Goal: Task Accomplishment & Management: Use online tool/utility

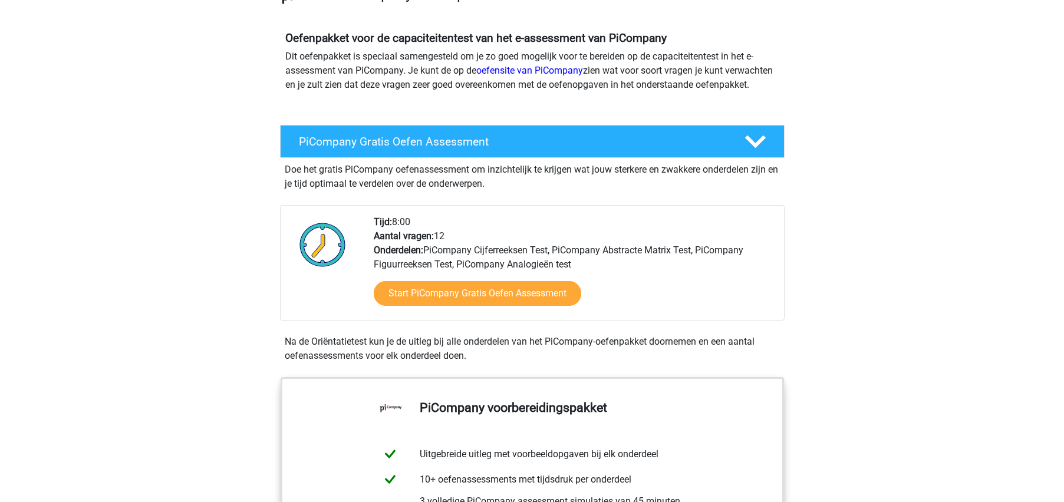
scroll to position [118, 0]
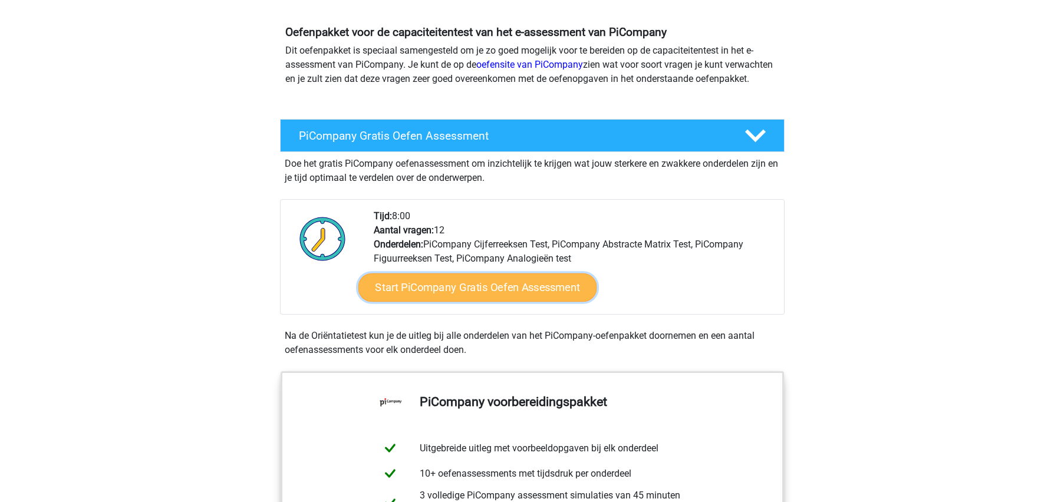
click at [491, 302] on link "Start PiCompany Gratis Oefen Assessment" at bounding box center [477, 287] width 239 height 28
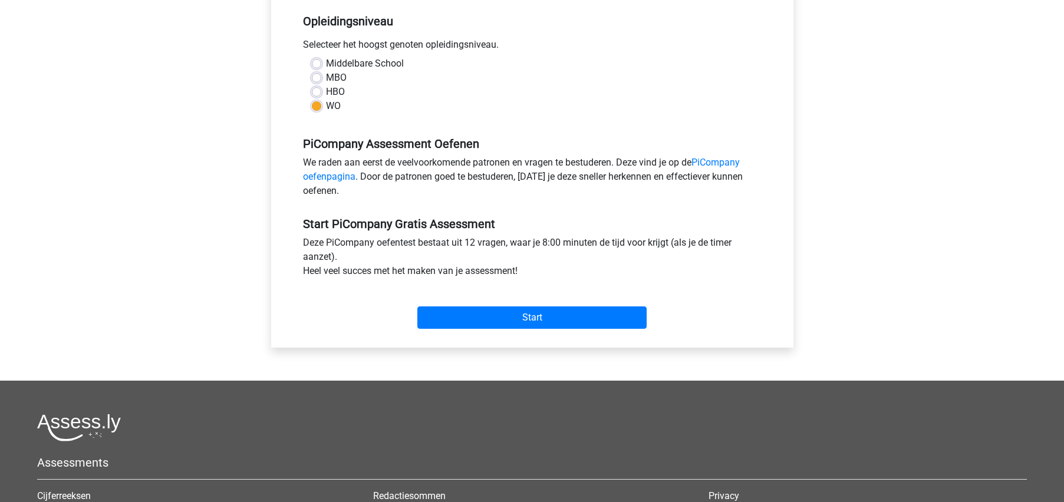
scroll to position [295, 0]
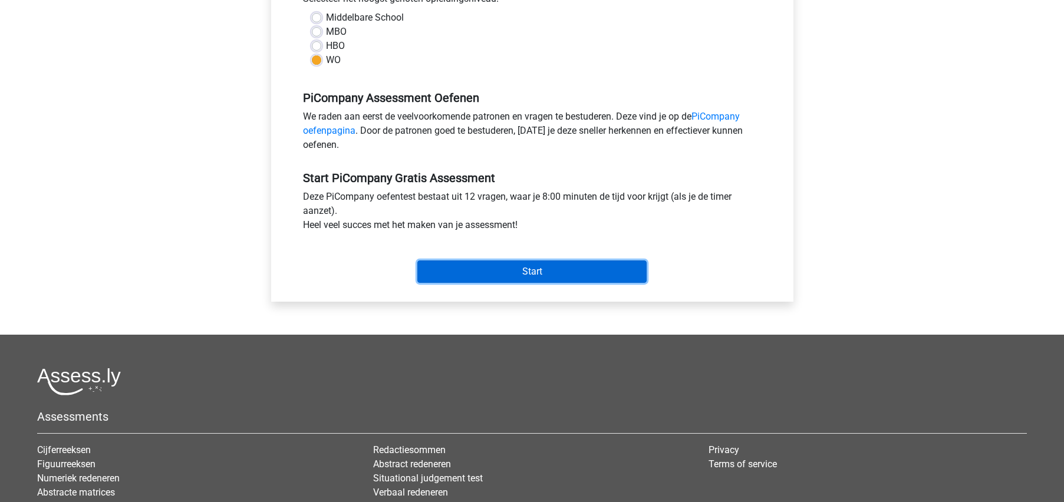
click at [517, 283] on input "Start" at bounding box center [531, 271] width 229 height 22
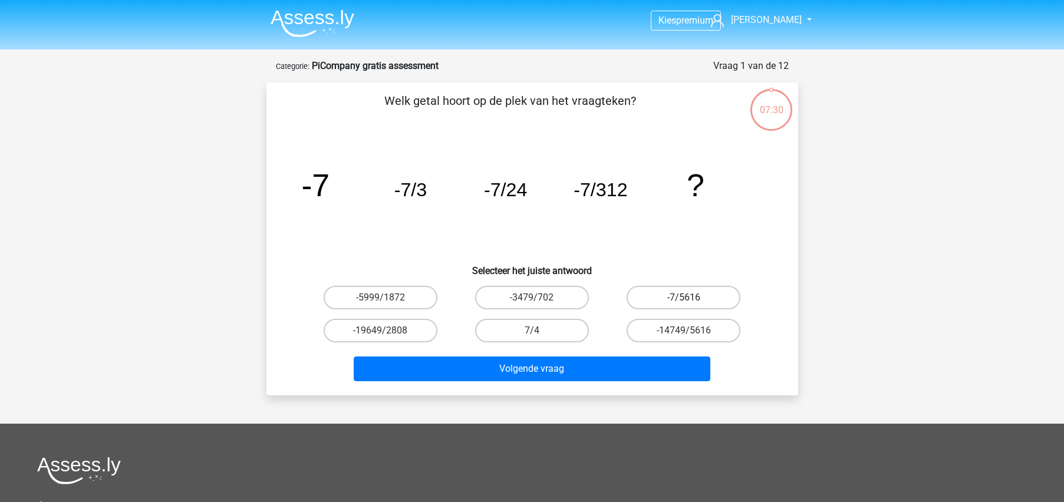
click at [708, 292] on label "-7/5616" at bounding box center [683, 298] width 114 height 24
click at [691, 298] on input "-7/5616" at bounding box center [688, 302] width 8 height 8
radio input "true"
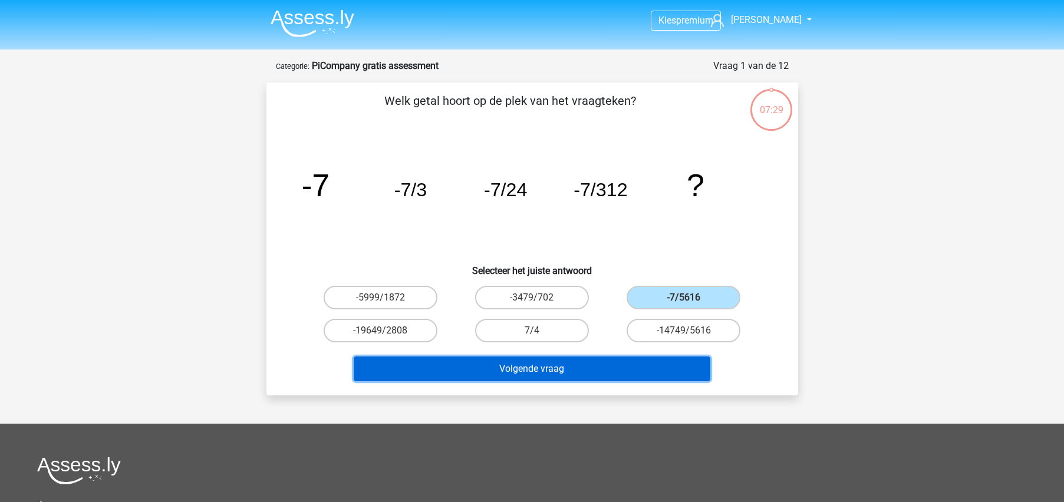
click at [568, 365] on button "Volgende vraag" at bounding box center [532, 369] width 357 height 25
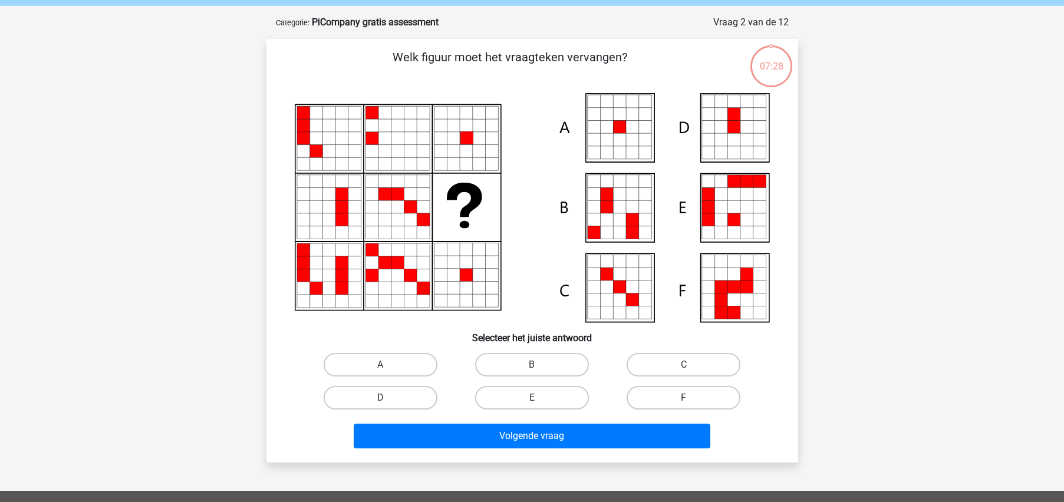
scroll to position [59, 0]
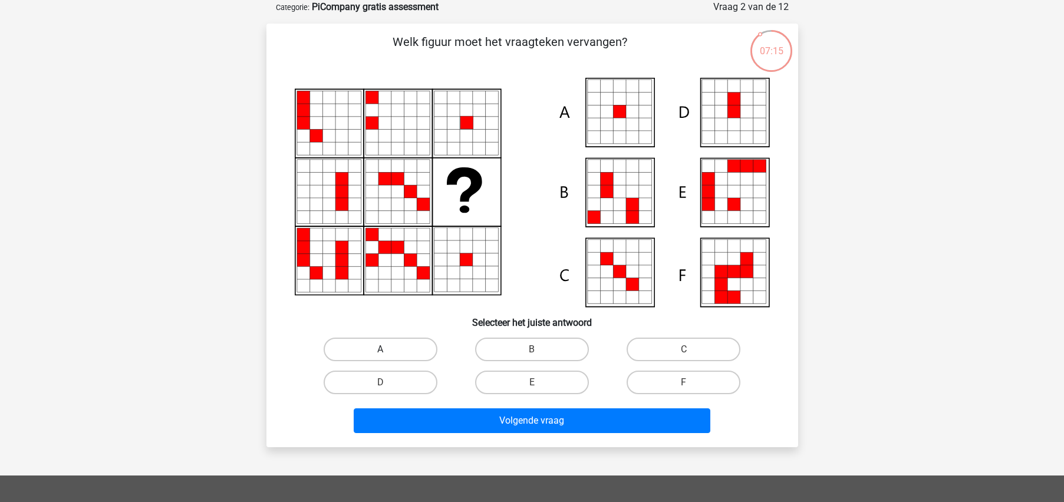
click at [391, 347] on label "A" at bounding box center [381, 350] width 114 height 24
click at [388, 349] on input "A" at bounding box center [384, 353] width 8 height 8
radio input "true"
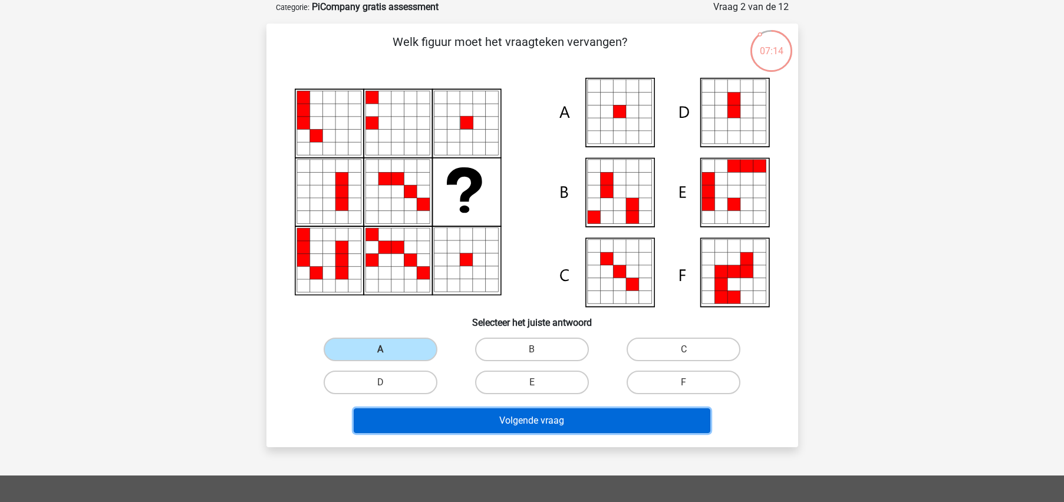
click at [531, 420] on button "Volgende vraag" at bounding box center [532, 420] width 357 height 25
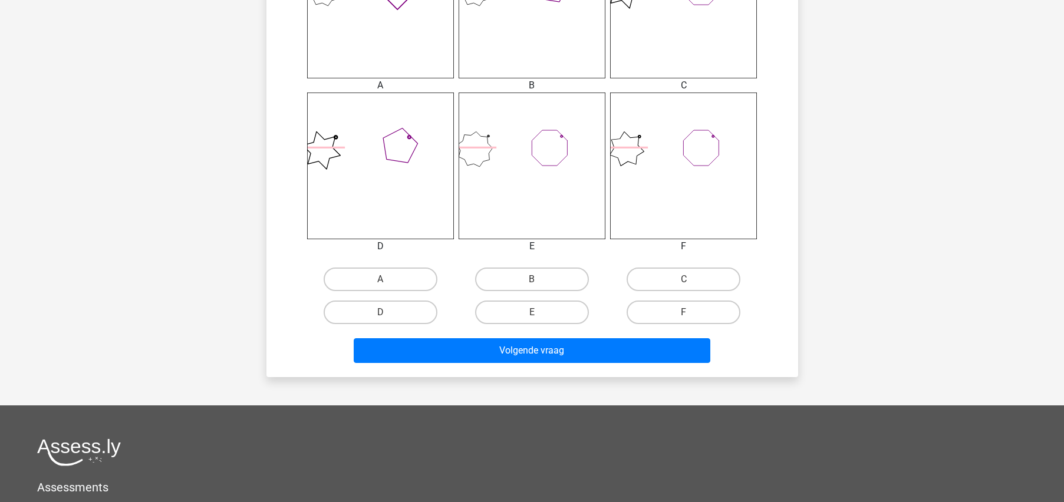
scroll to position [589, 0]
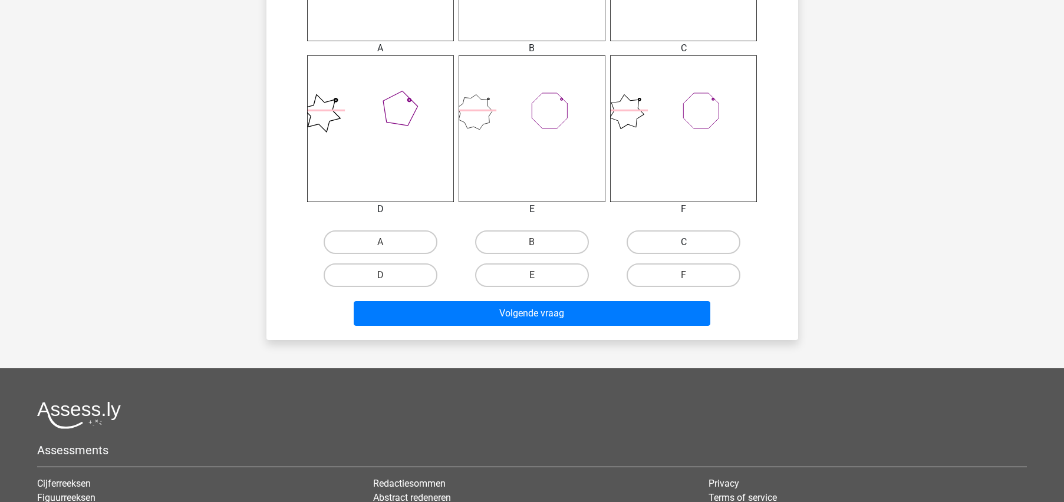
click at [667, 243] on label "C" at bounding box center [683, 242] width 114 height 24
click at [684, 243] on input "C" at bounding box center [688, 246] width 8 height 8
radio input "true"
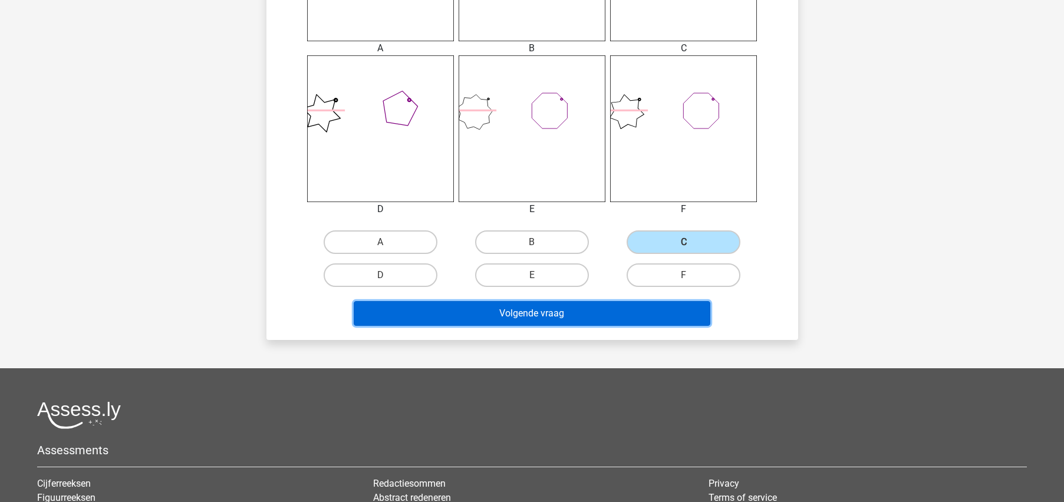
click at [552, 317] on button "Volgende vraag" at bounding box center [532, 313] width 357 height 25
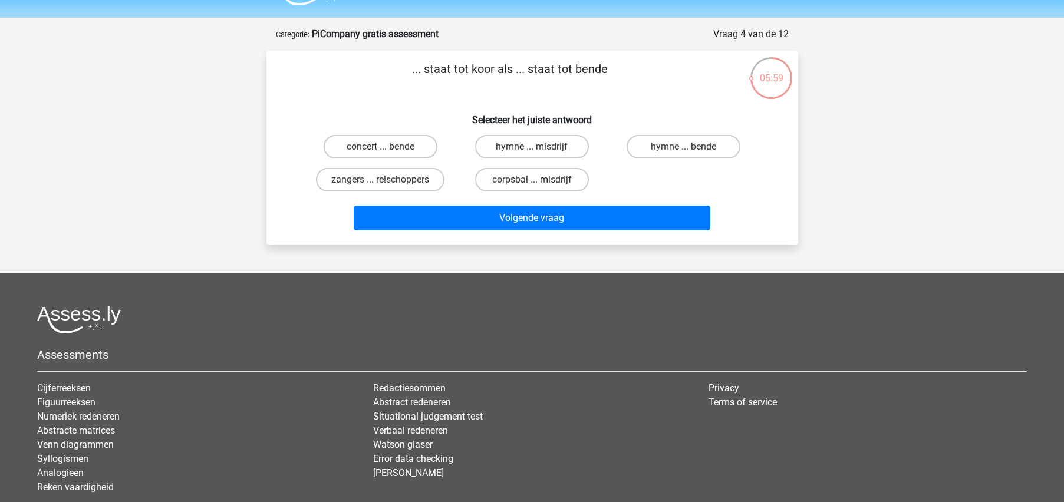
scroll to position [0, 0]
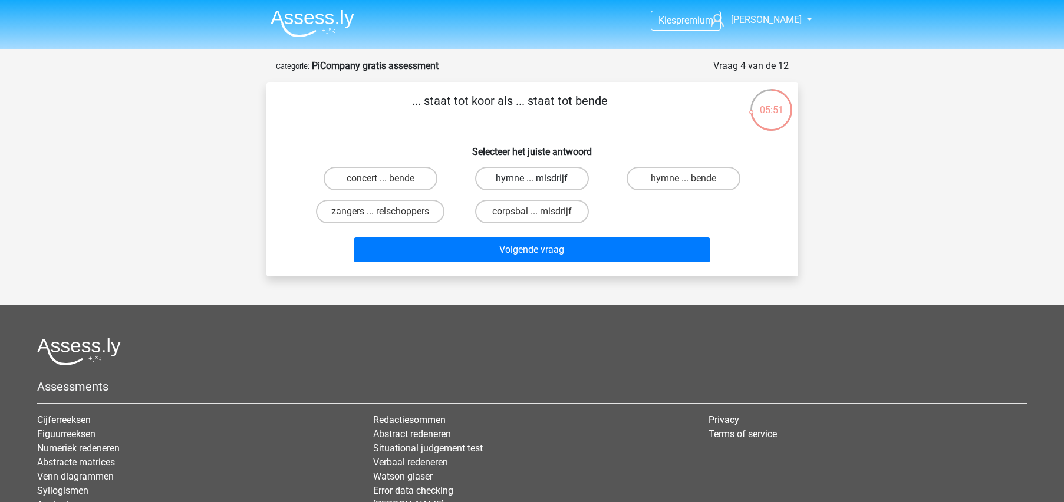
click at [530, 171] on label "hymne ... misdrijf" at bounding box center [532, 179] width 114 height 24
click at [532, 179] on input "hymne ... misdrijf" at bounding box center [536, 183] width 8 height 8
radio input "true"
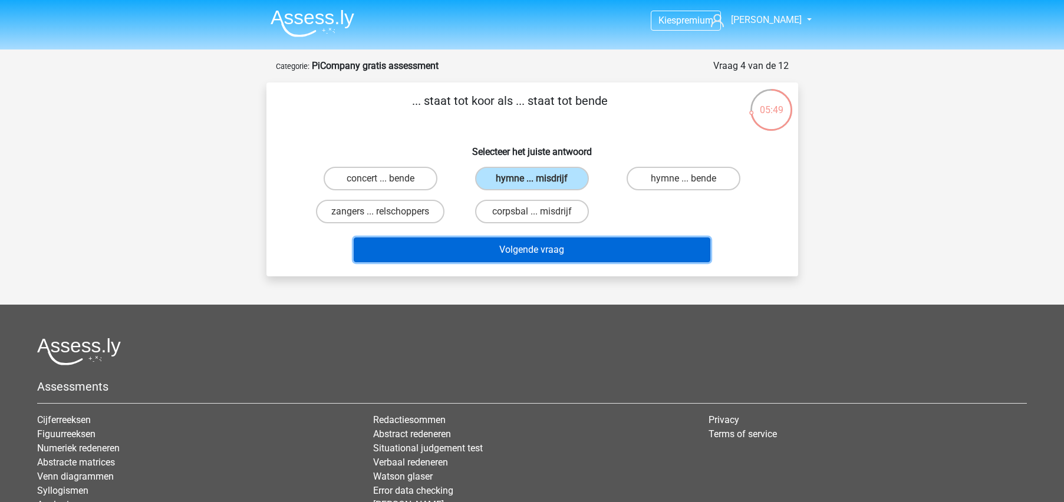
click at [524, 250] on button "Volgende vraag" at bounding box center [532, 249] width 357 height 25
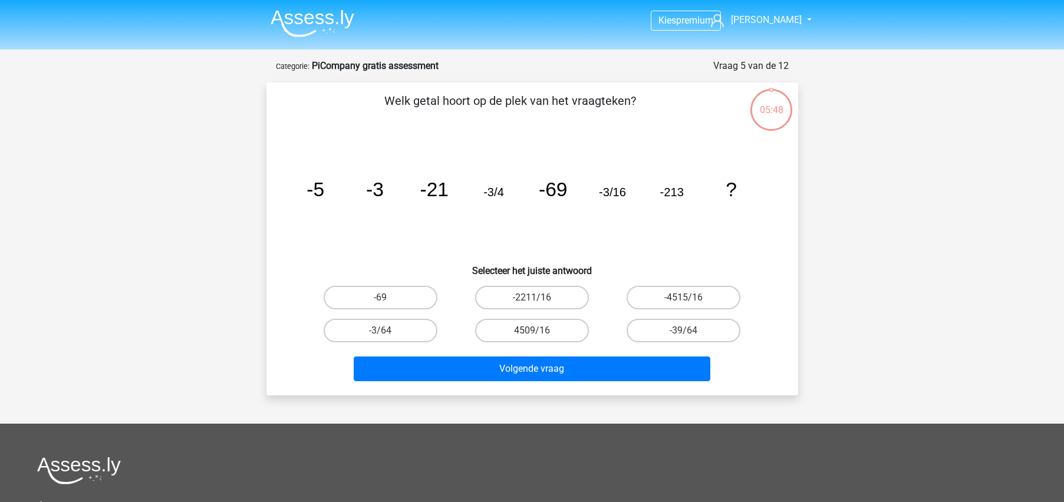
scroll to position [59, 0]
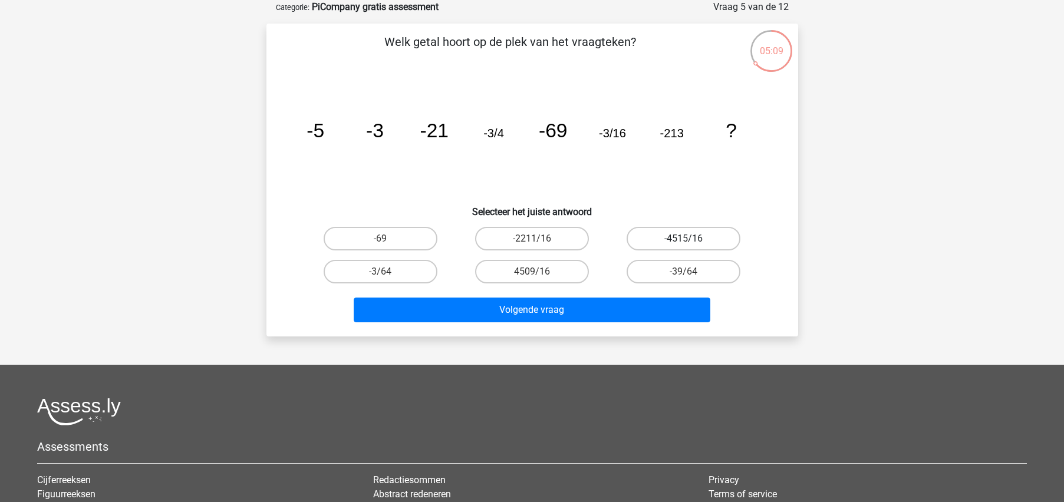
click at [693, 239] on label "-4515/16" at bounding box center [683, 239] width 114 height 24
click at [691, 239] on input "-4515/16" at bounding box center [688, 243] width 8 height 8
radio input "true"
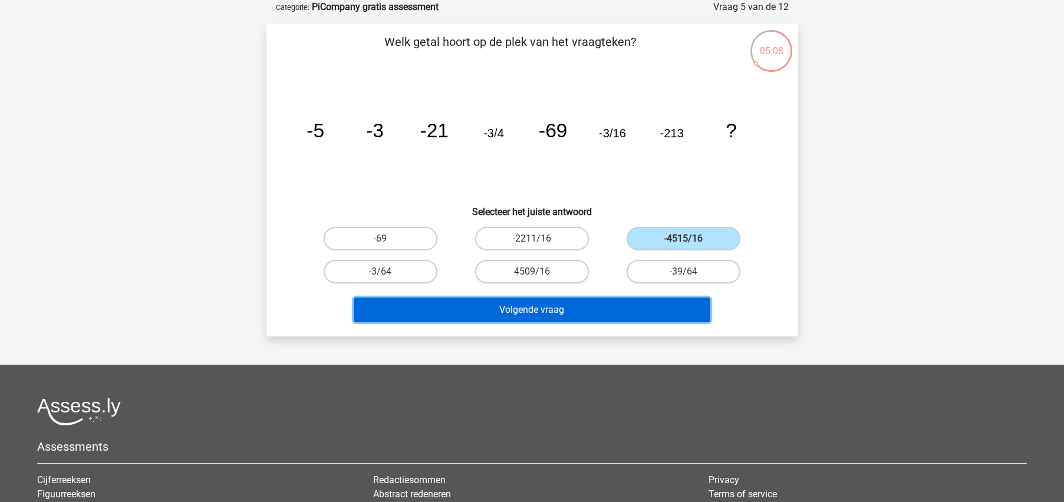
click at [575, 309] on button "Volgende vraag" at bounding box center [532, 310] width 357 height 25
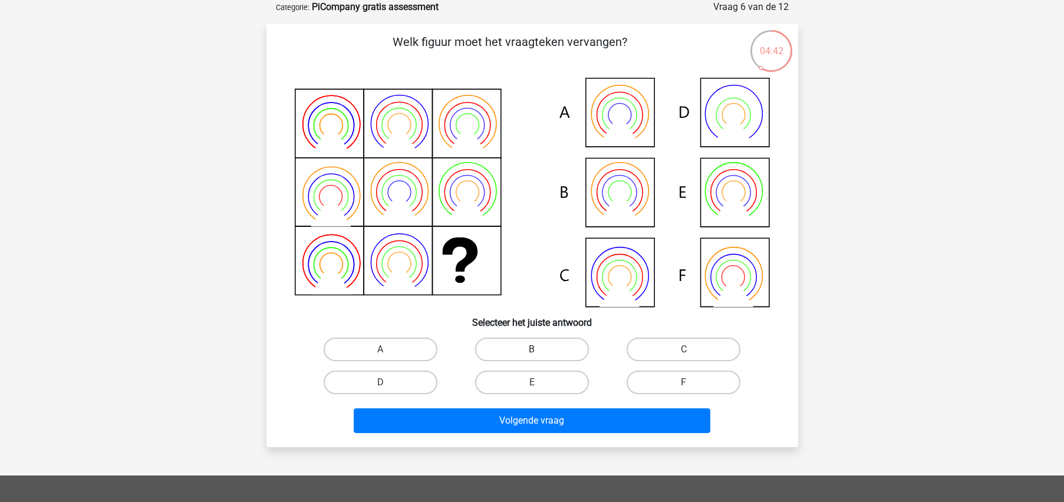
click at [530, 357] on label "B" at bounding box center [532, 350] width 114 height 24
click at [532, 357] on input "B" at bounding box center [536, 353] width 8 height 8
radio input "true"
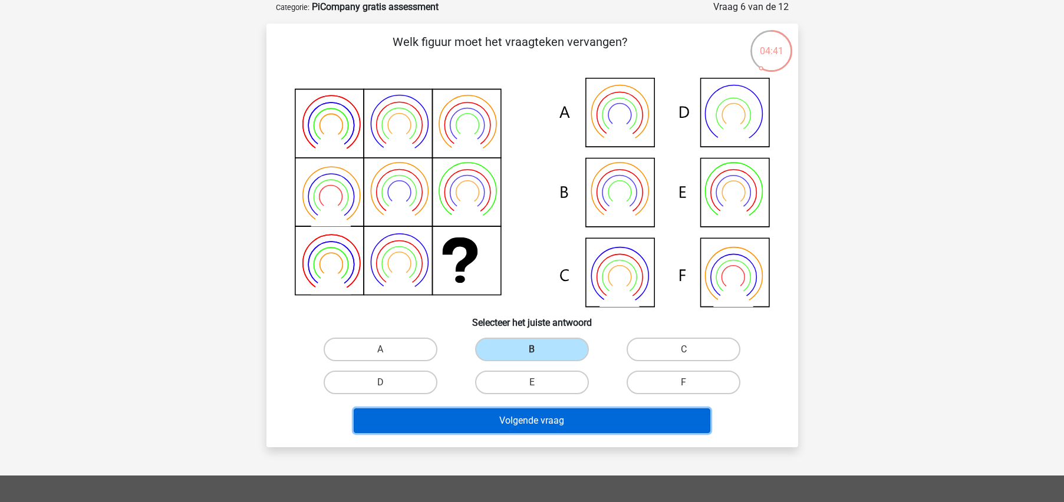
click at [529, 425] on button "Volgende vraag" at bounding box center [532, 420] width 357 height 25
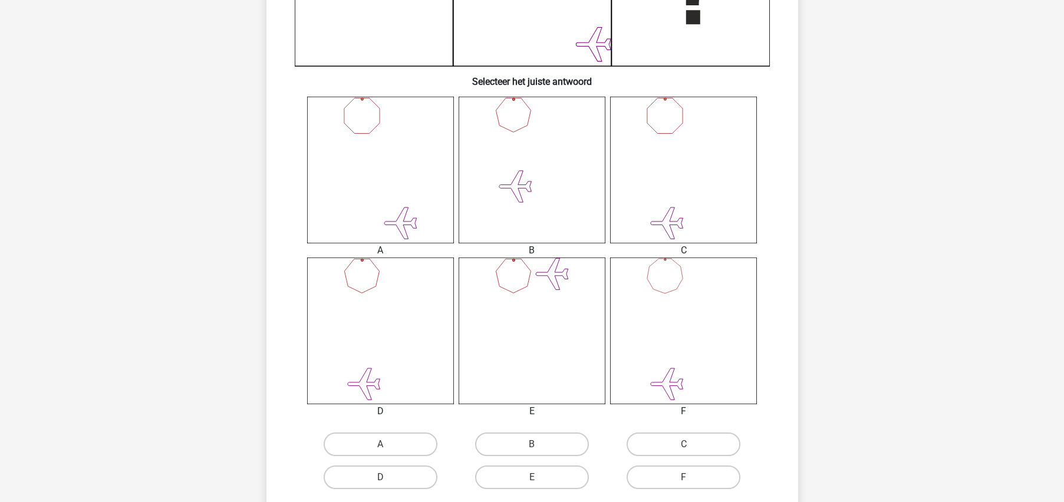
scroll to position [413, 0]
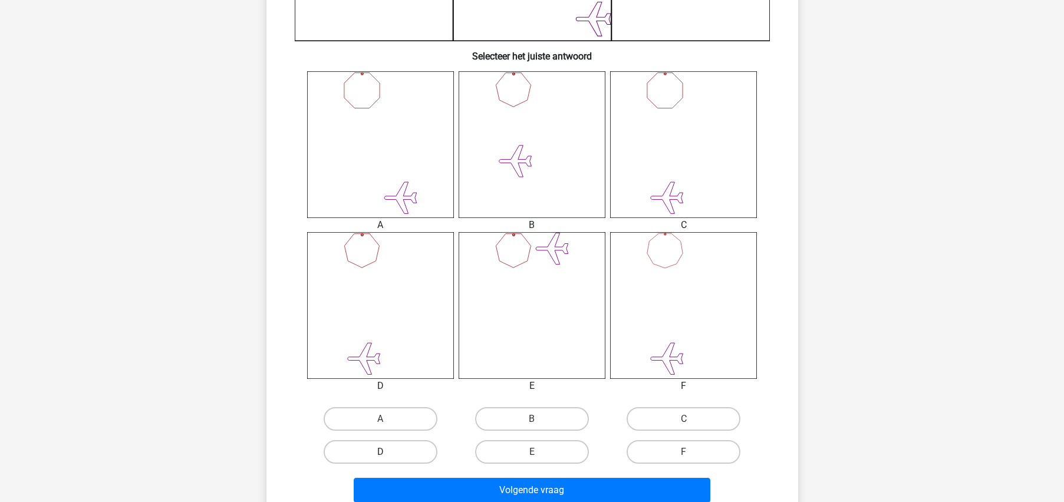
click at [384, 451] on label "D" at bounding box center [381, 452] width 114 height 24
click at [384, 452] on input "D" at bounding box center [384, 456] width 8 height 8
radio input "true"
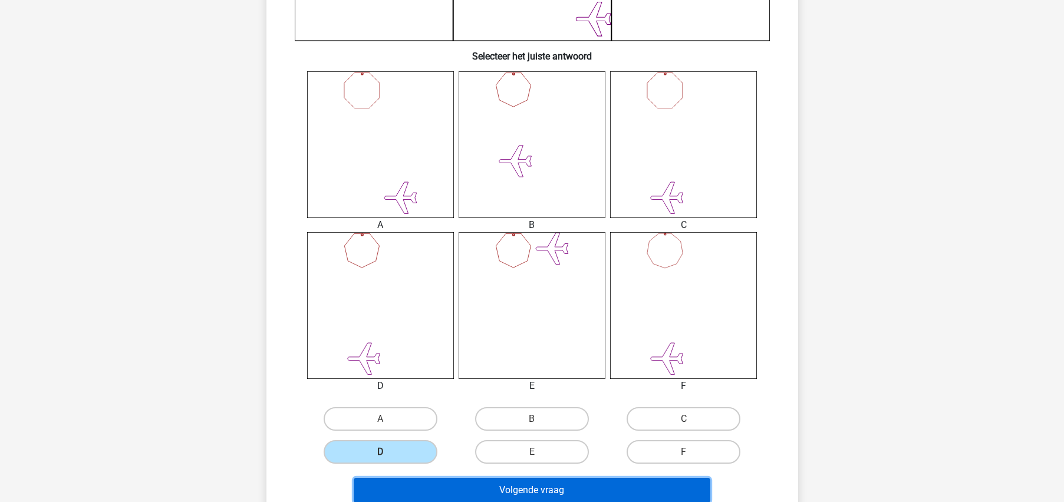
click at [497, 484] on button "Volgende vraag" at bounding box center [532, 490] width 357 height 25
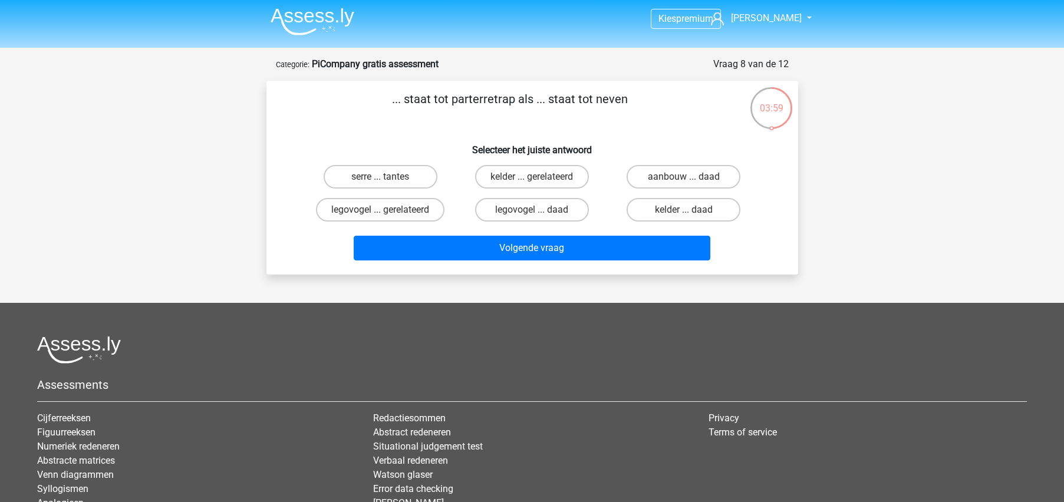
scroll to position [0, 0]
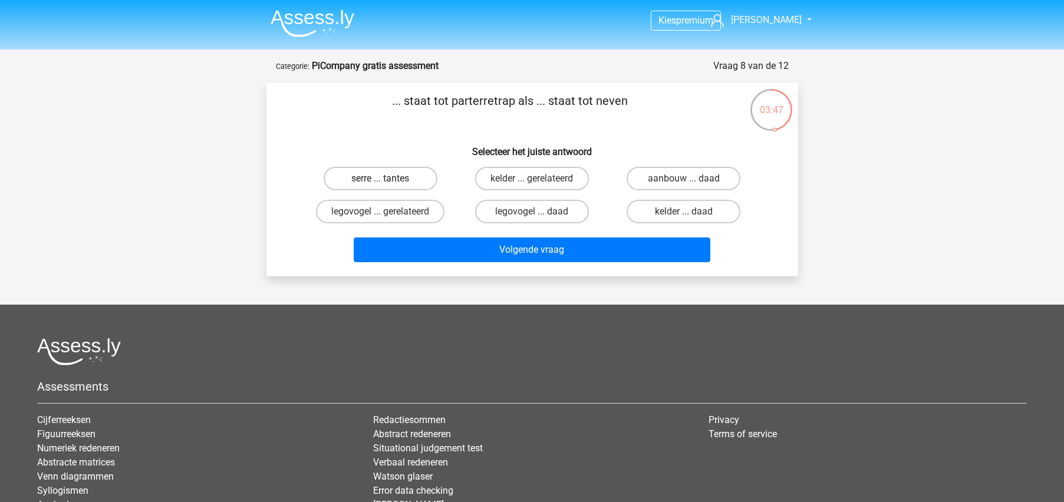
click at [392, 175] on label "serre ... tantes" at bounding box center [381, 179] width 114 height 24
click at [388, 179] on input "serre ... tantes" at bounding box center [384, 183] width 8 height 8
radio input "true"
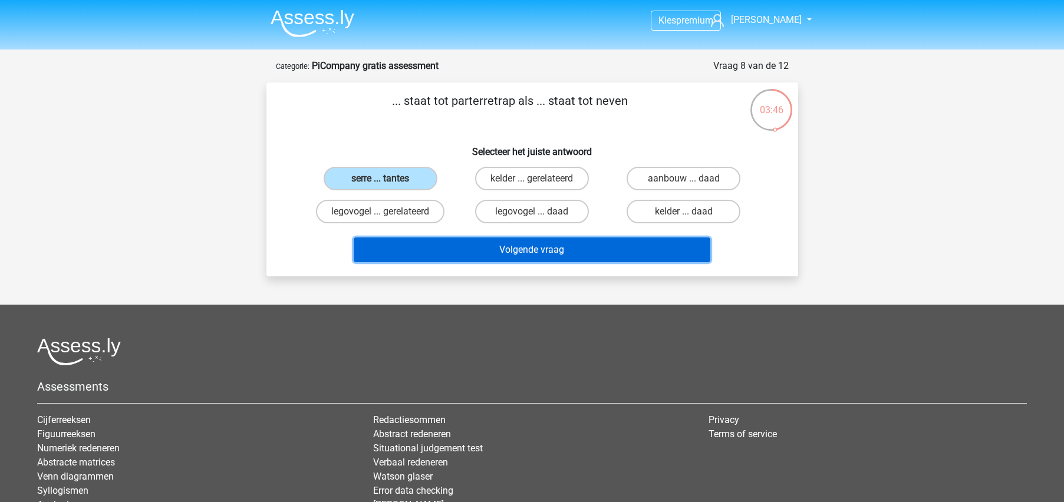
click at [530, 249] on button "Volgende vraag" at bounding box center [532, 249] width 357 height 25
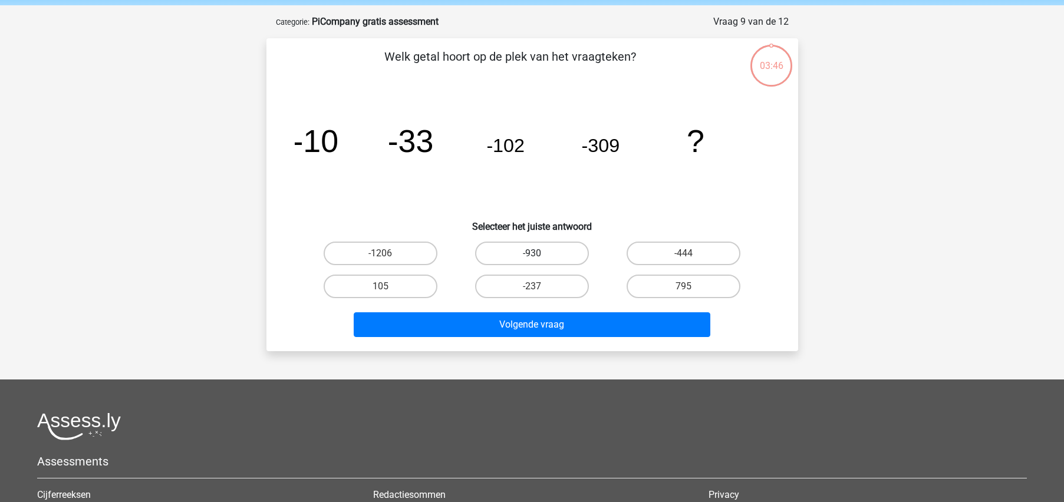
scroll to position [59, 0]
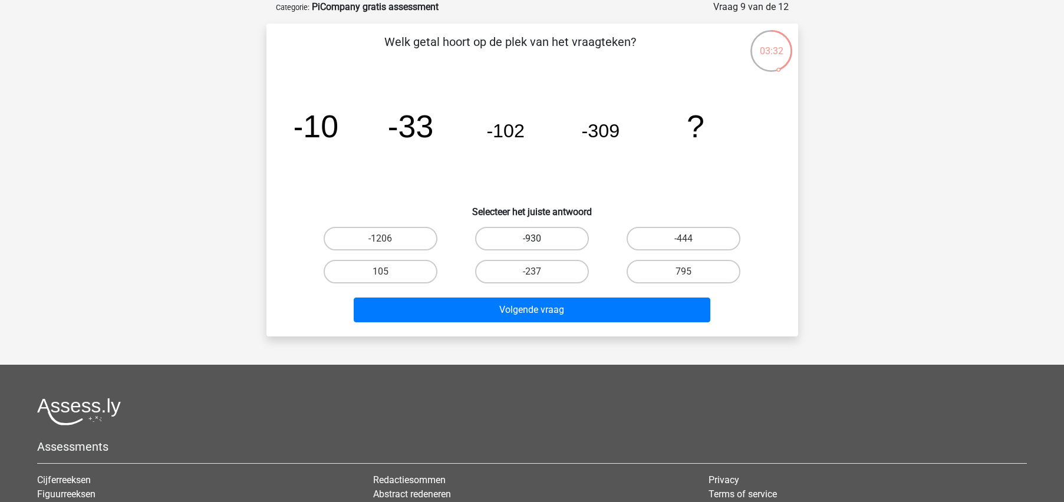
click at [540, 235] on label "-930" at bounding box center [532, 239] width 114 height 24
click at [539, 239] on input "-930" at bounding box center [536, 243] width 8 height 8
radio input "true"
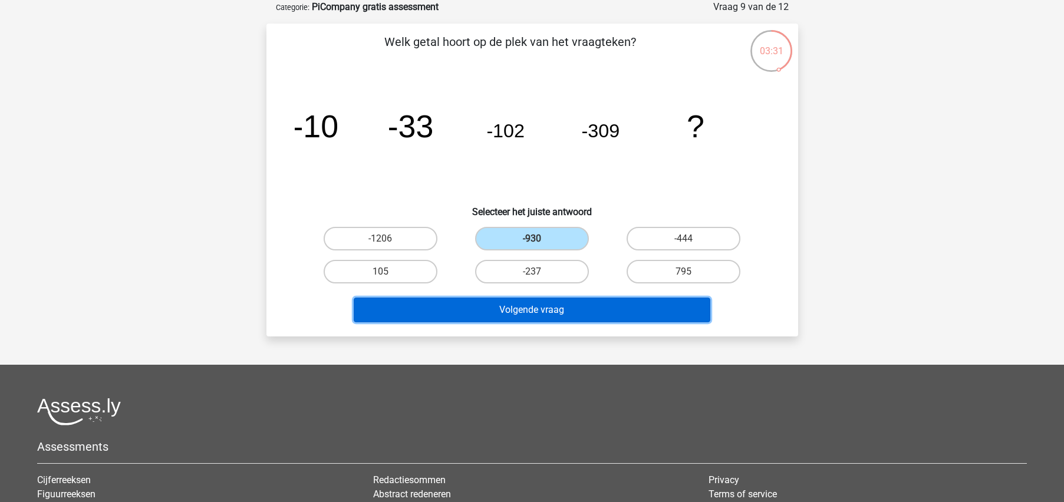
click at [539, 311] on button "Volgende vraag" at bounding box center [532, 310] width 357 height 25
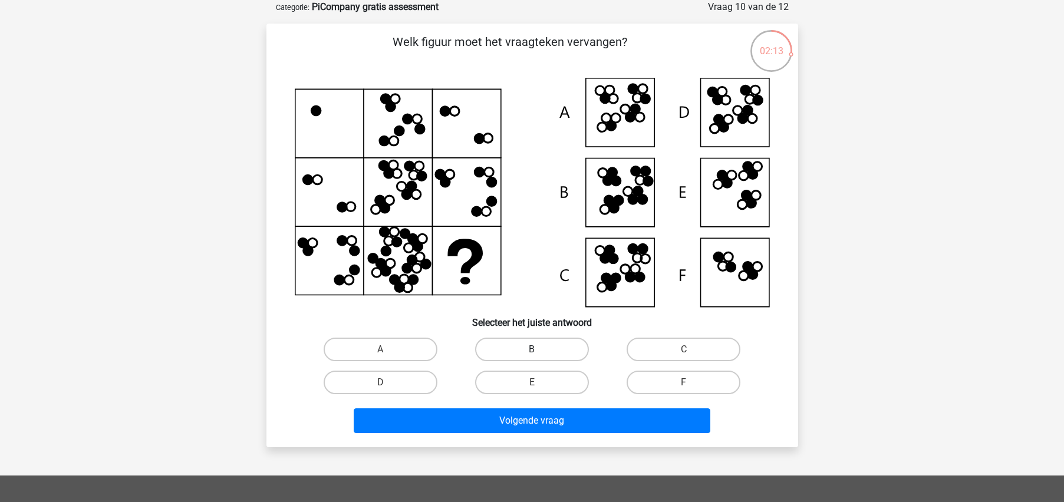
click at [543, 353] on label "B" at bounding box center [532, 350] width 114 height 24
click at [539, 353] on input "B" at bounding box center [536, 353] width 8 height 8
radio input "true"
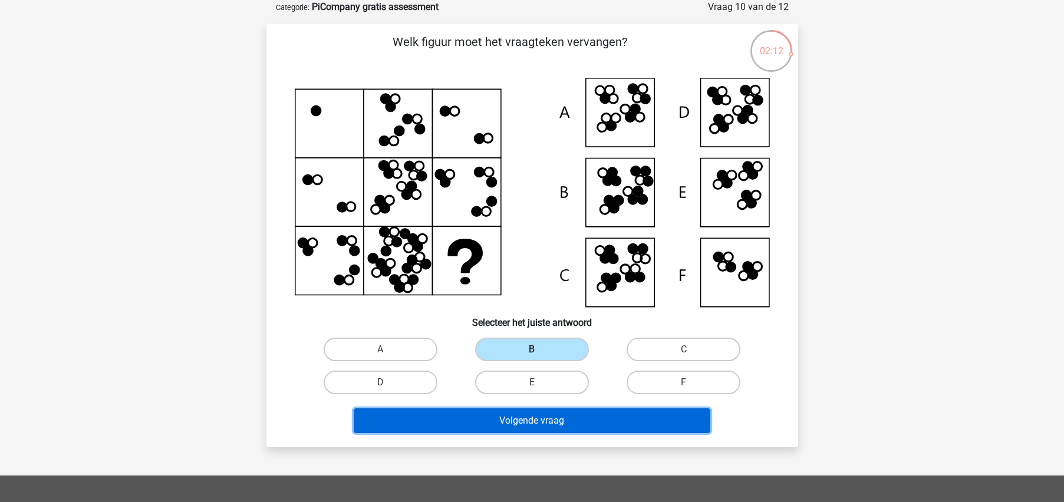
click at [537, 420] on button "Volgende vraag" at bounding box center [532, 420] width 357 height 25
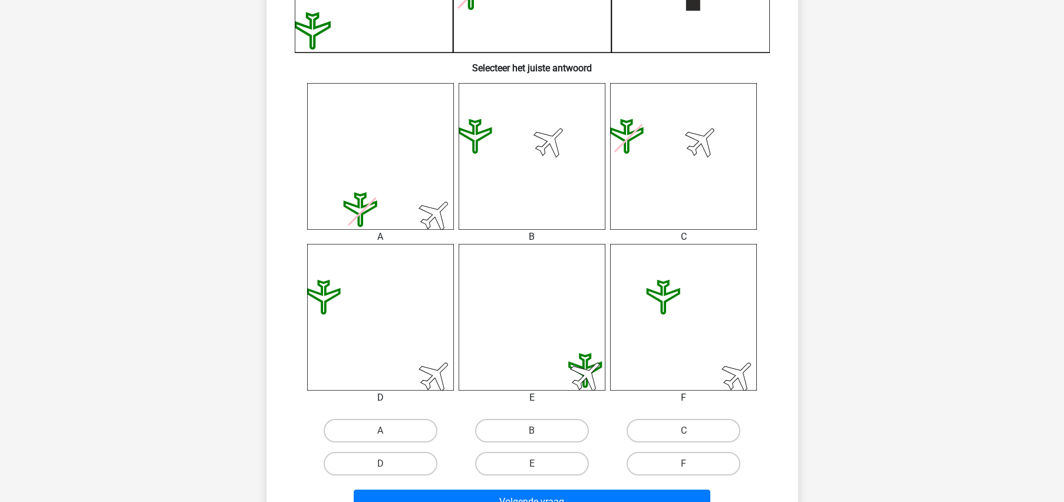
scroll to position [413, 0]
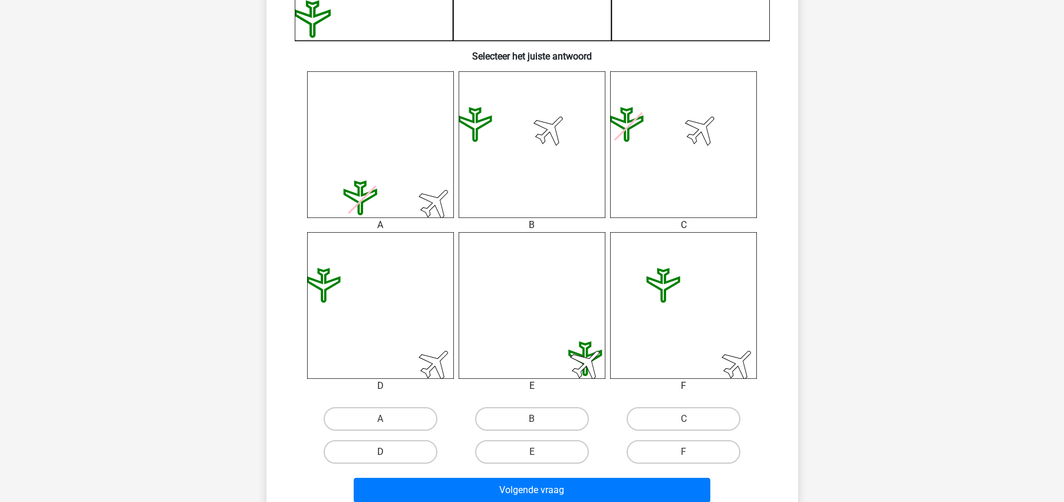
click at [412, 453] on label "D" at bounding box center [381, 452] width 114 height 24
click at [388, 453] on input "D" at bounding box center [384, 456] width 8 height 8
radio input "true"
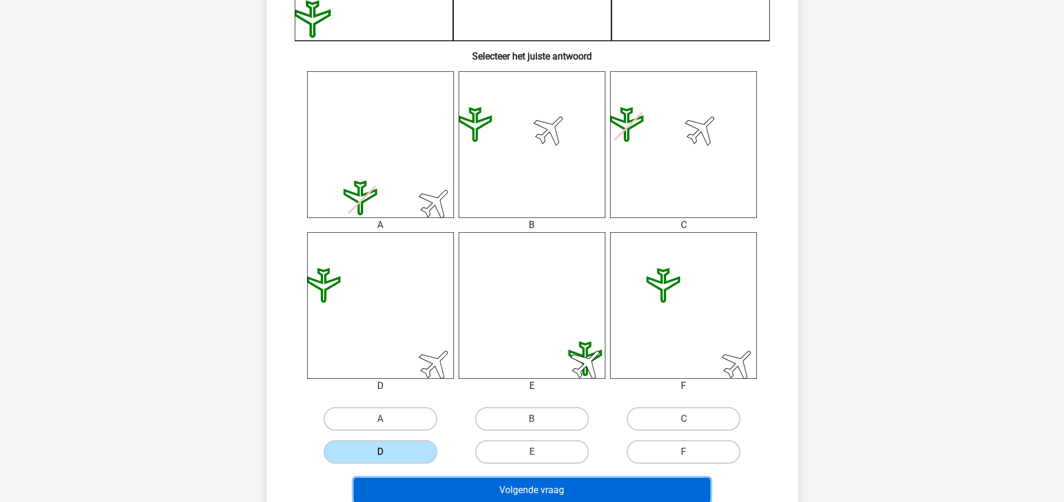
click at [539, 485] on button "Volgende vraag" at bounding box center [532, 490] width 357 height 25
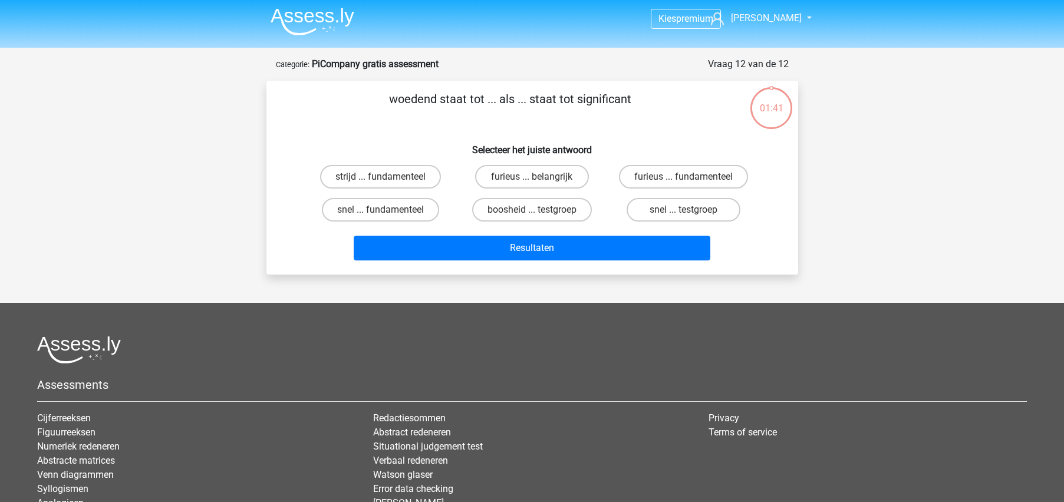
scroll to position [0, 0]
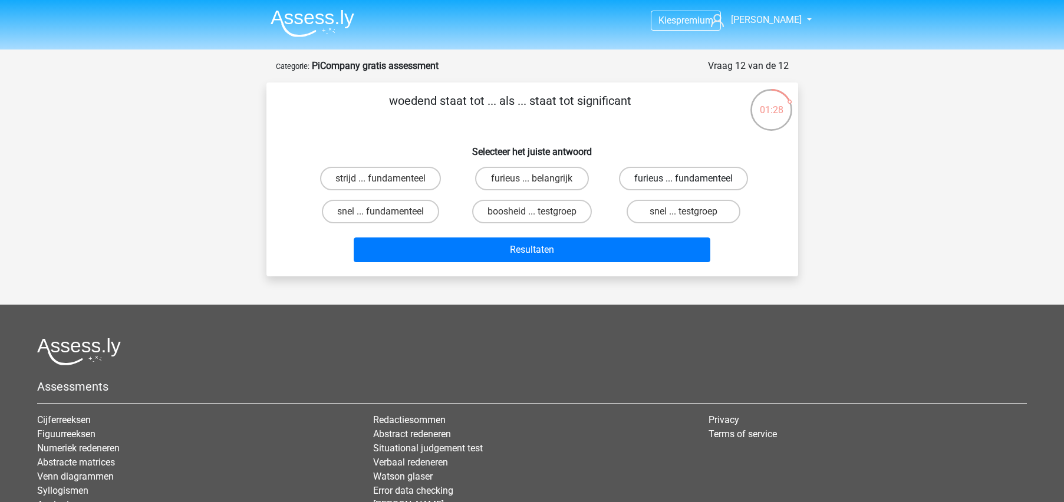
click at [668, 177] on label "furieus ... fundamenteel" at bounding box center [683, 179] width 129 height 24
click at [684, 179] on input "furieus ... fundamenteel" at bounding box center [688, 183] width 8 height 8
radio input "true"
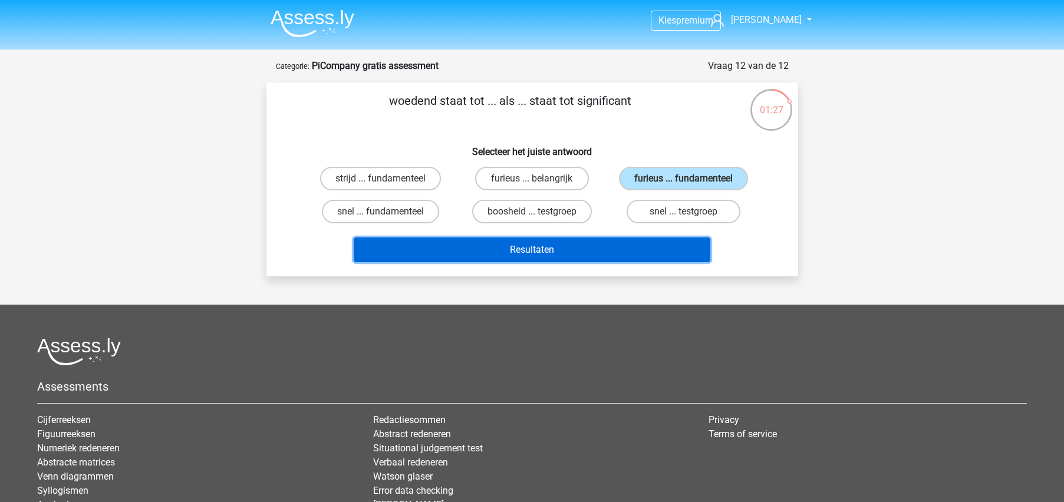
click at [570, 252] on button "Resultaten" at bounding box center [532, 249] width 357 height 25
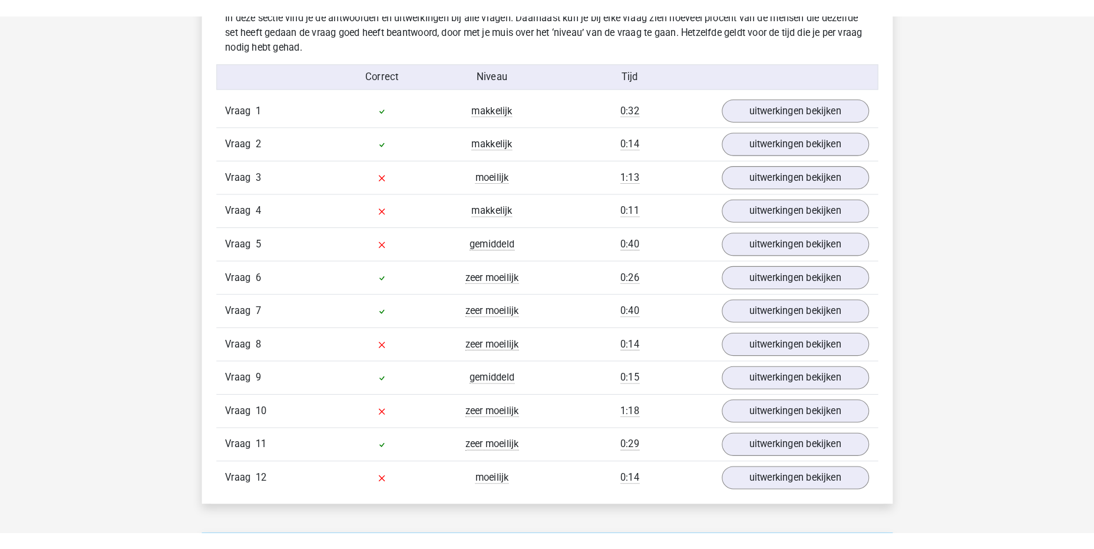
scroll to position [1297, 0]
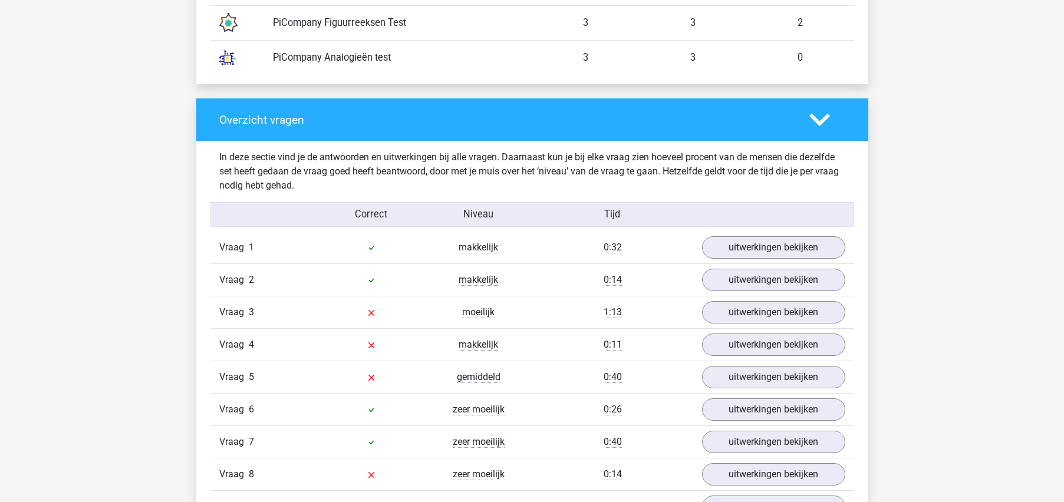
scroll to position [1297, 0]
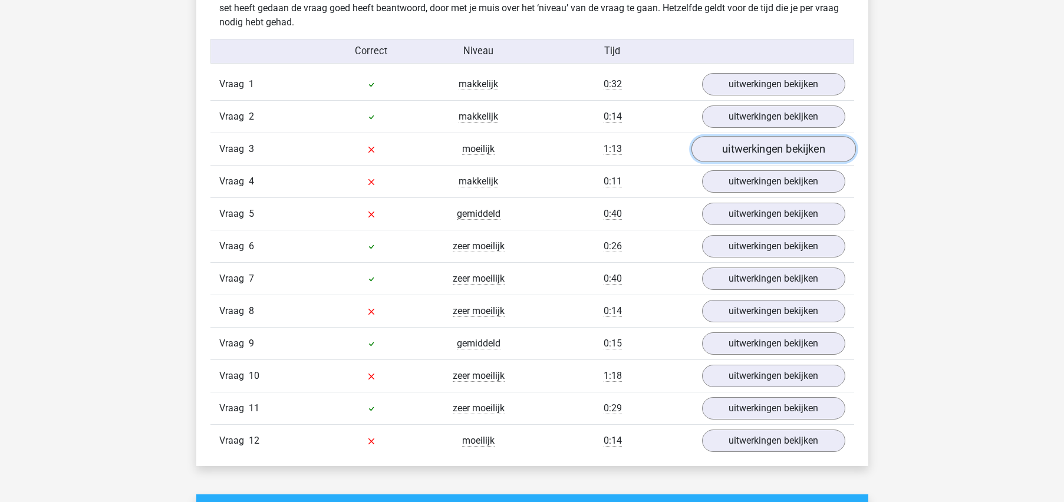
click at [787, 148] on link "uitwerkingen bekijken" at bounding box center [773, 150] width 164 height 26
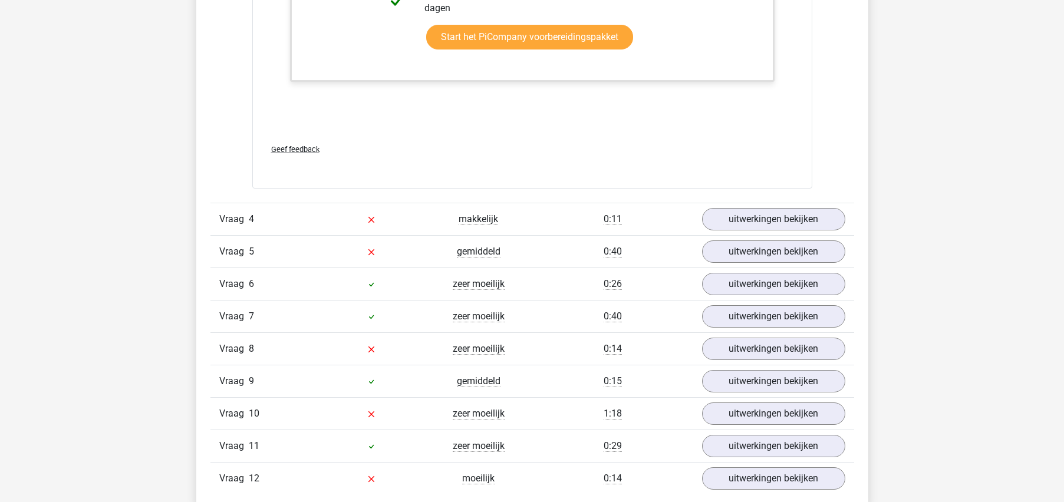
scroll to position [2475, 0]
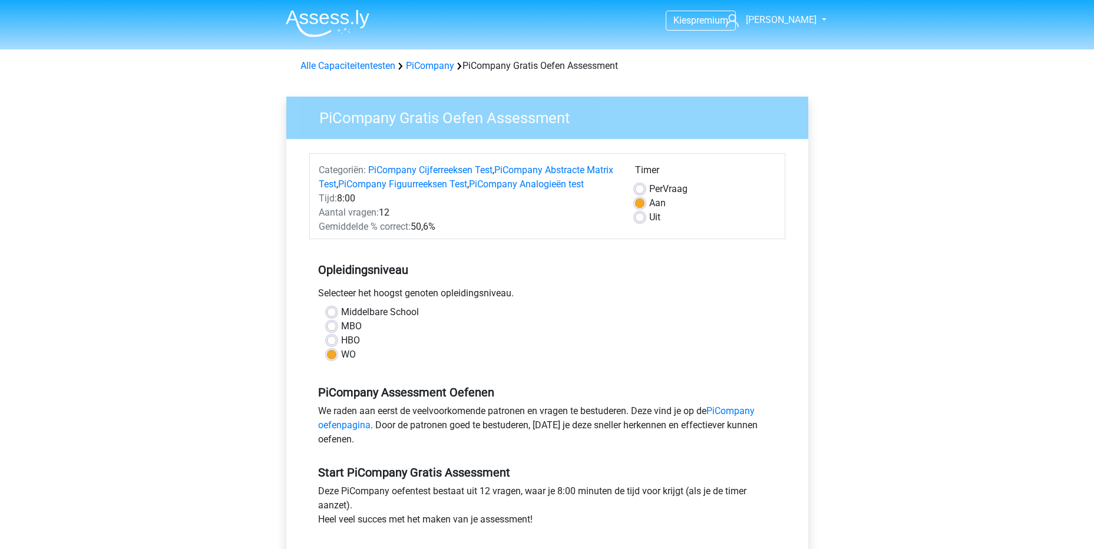
scroll to position [295, 0]
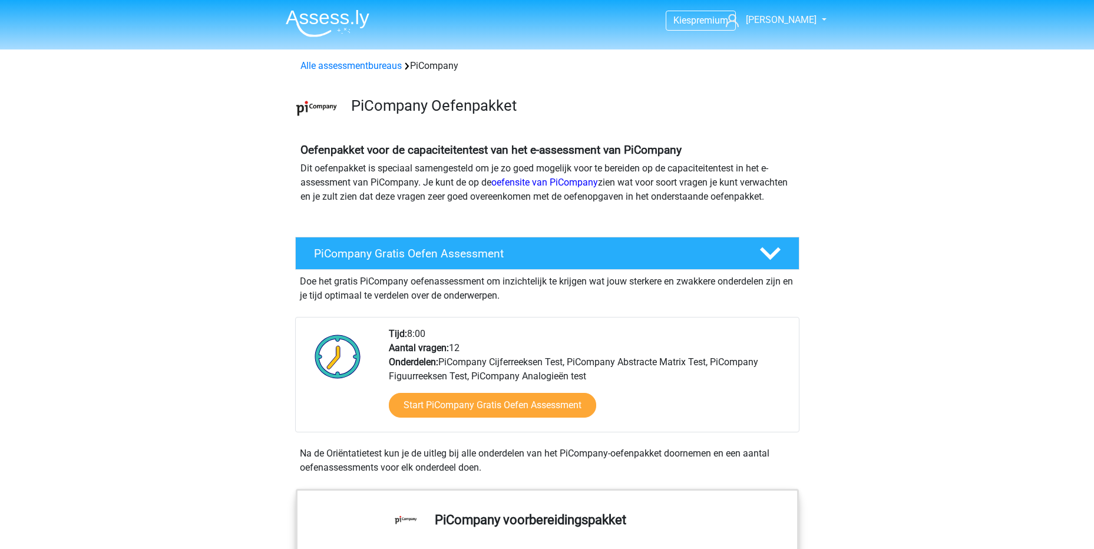
scroll to position [118, 0]
